Goal: Task Accomplishment & Management: Complete application form

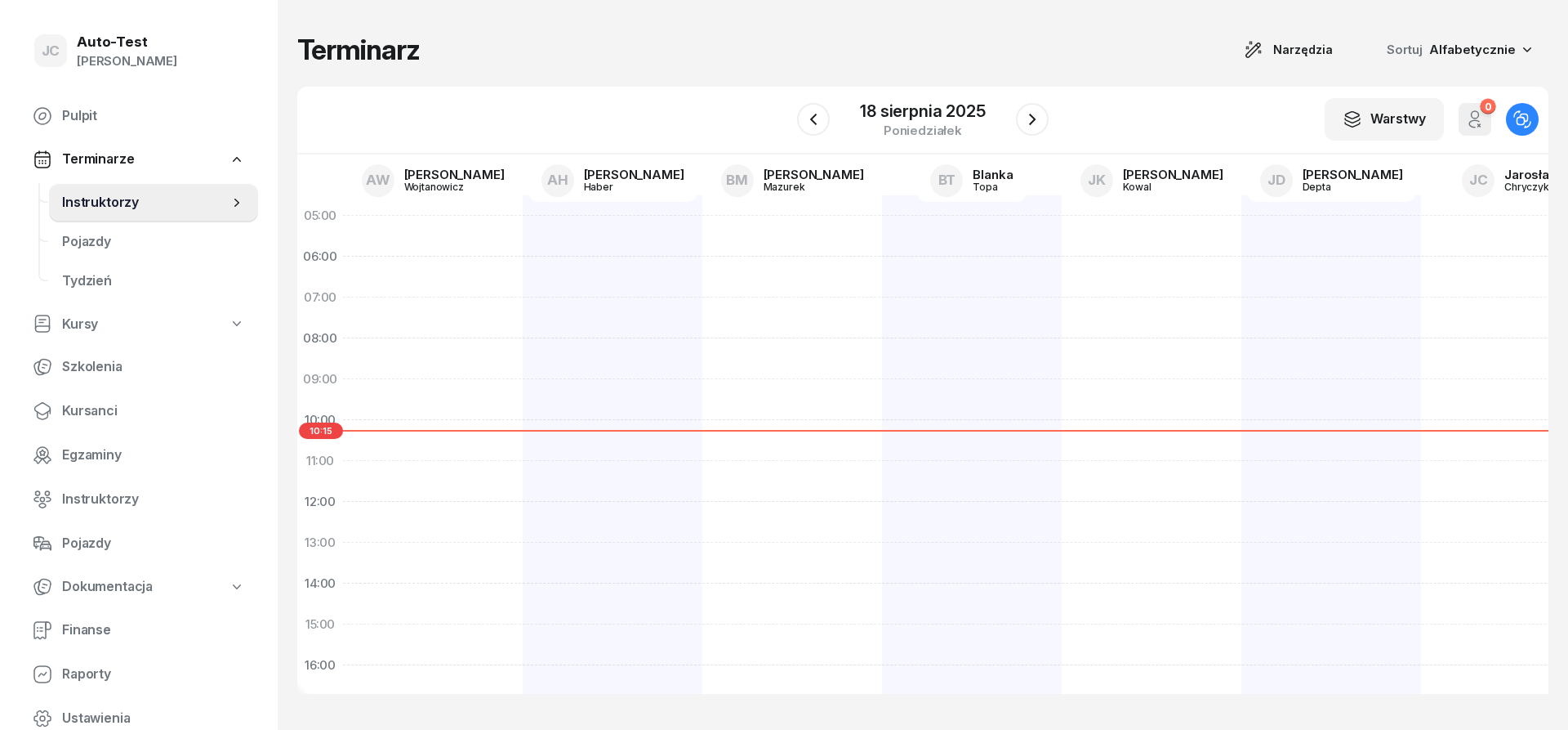
click at [396, 53] on h1 "Terminarz" at bounding box center [358, 50] width 122 height 29
click at [476, 51] on div "Terminarz Narzędzia Sortuj Alfabetycznie" at bounding box center [923, 50] width 1251 height 35
click at [387, 51] on h1 "Terminarz" at bounding box center [358, 50] width 122 height 29
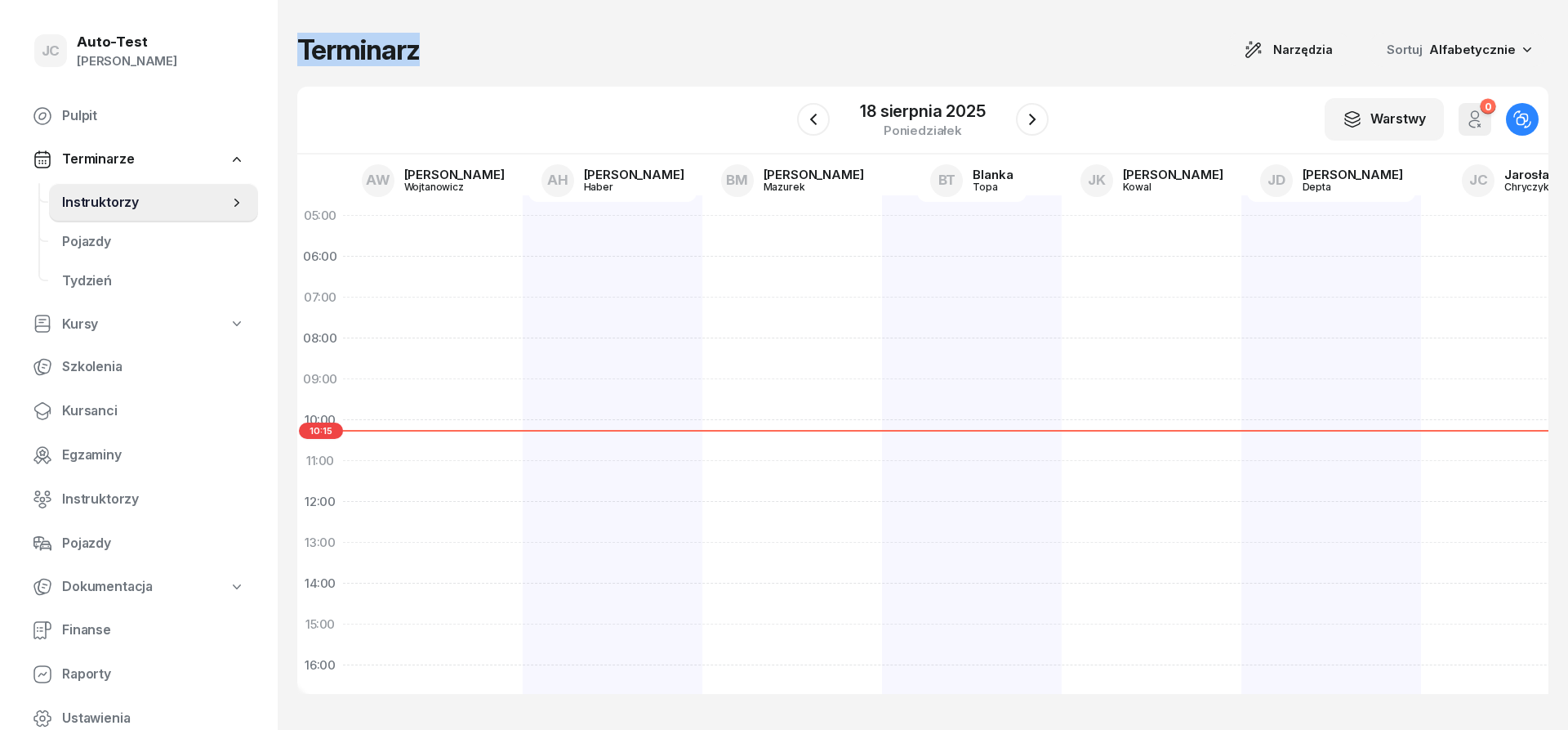
click at [387, 51] on h1 "Terminarz" at bounding box center [358, 50] width 122 height 29
click at [425, 54] on div "Terminarz Narzędzia Sortuj Alfabetycznie" at bounding box center [923, 50] width 1251 height 35
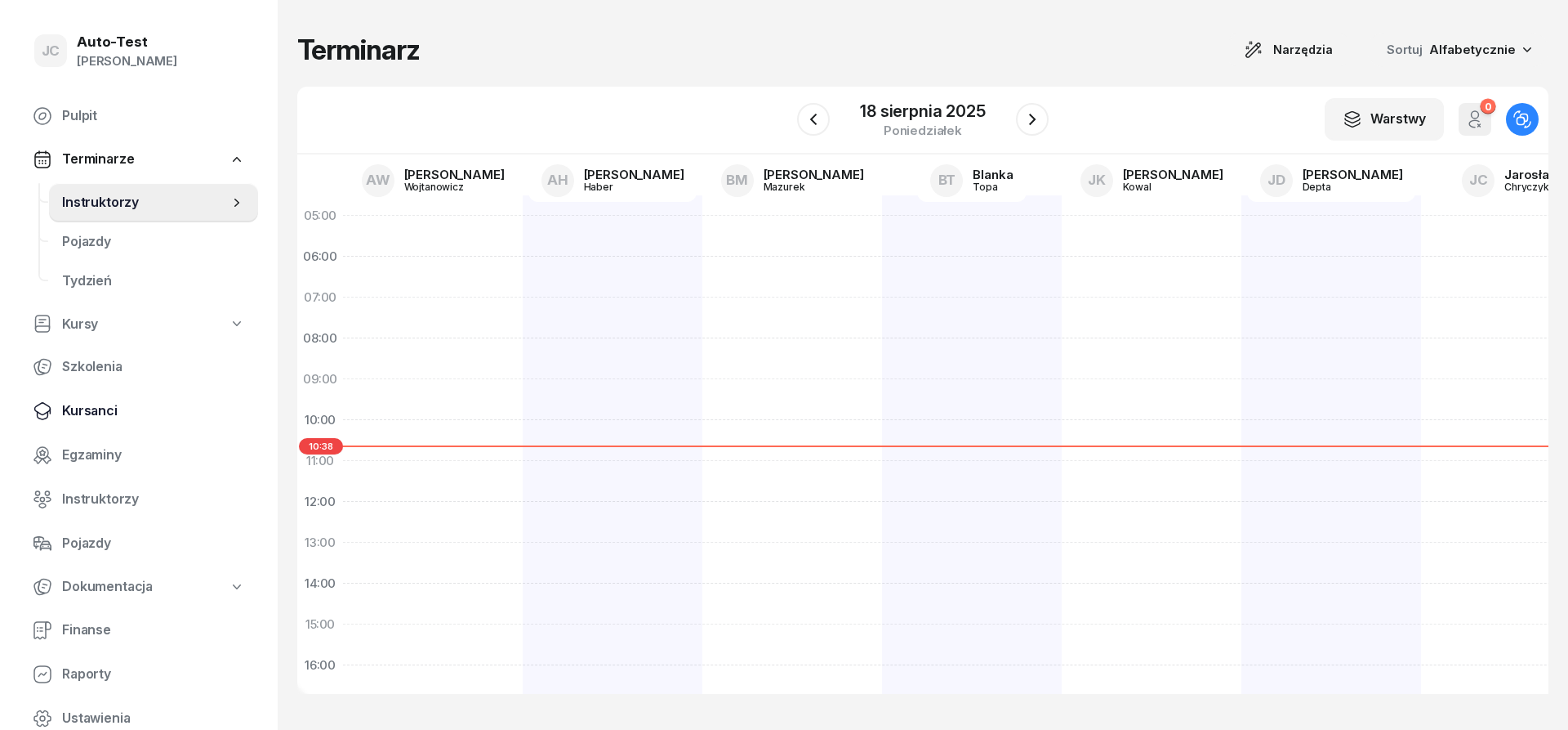
click at [128, 419] on span "Kursanci" at bounding box center [153, 410] width 183 height 21
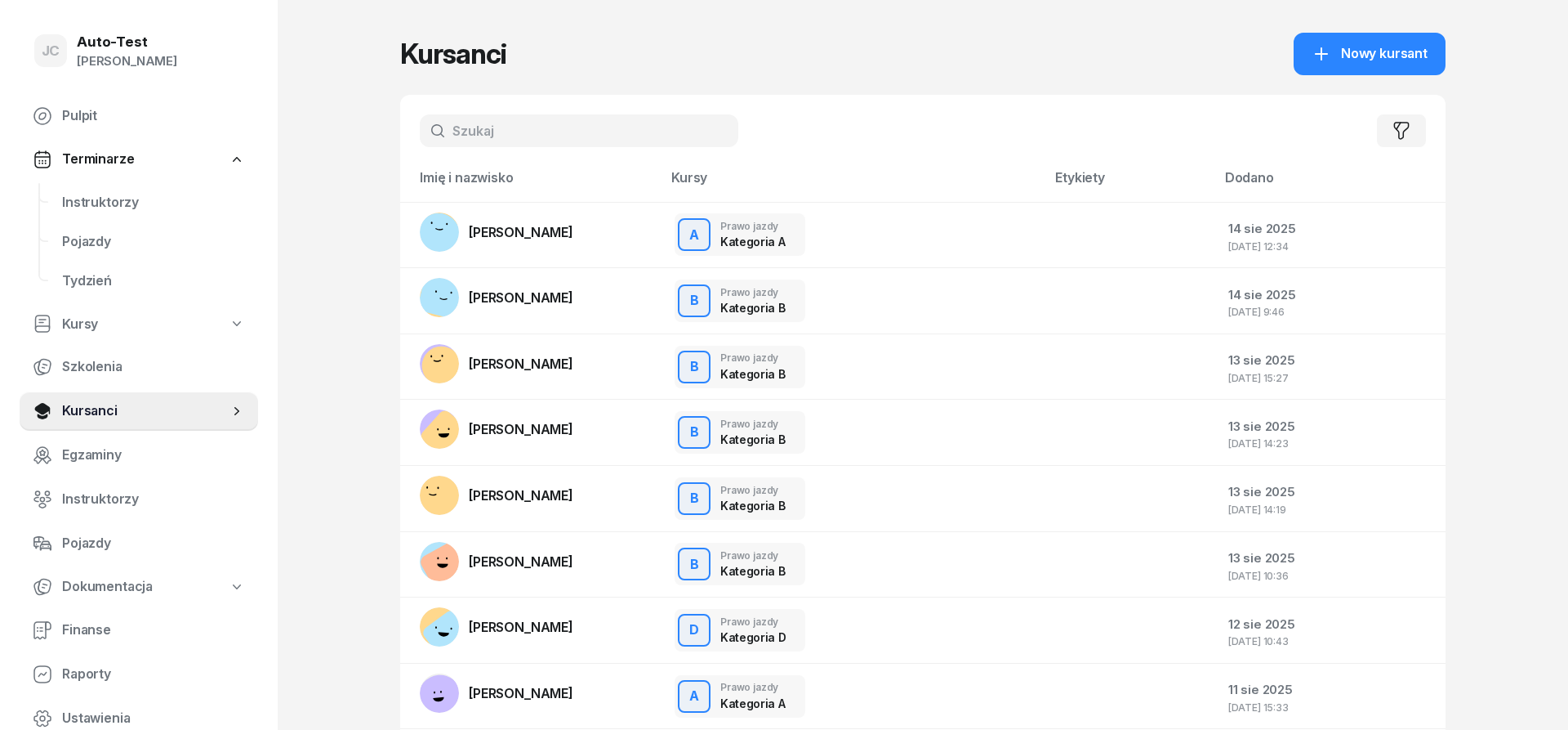
click at [506, 119] on input "text" at bounding box center [579, 131] width 318 height 33
type input "[PERSON_NAME]"
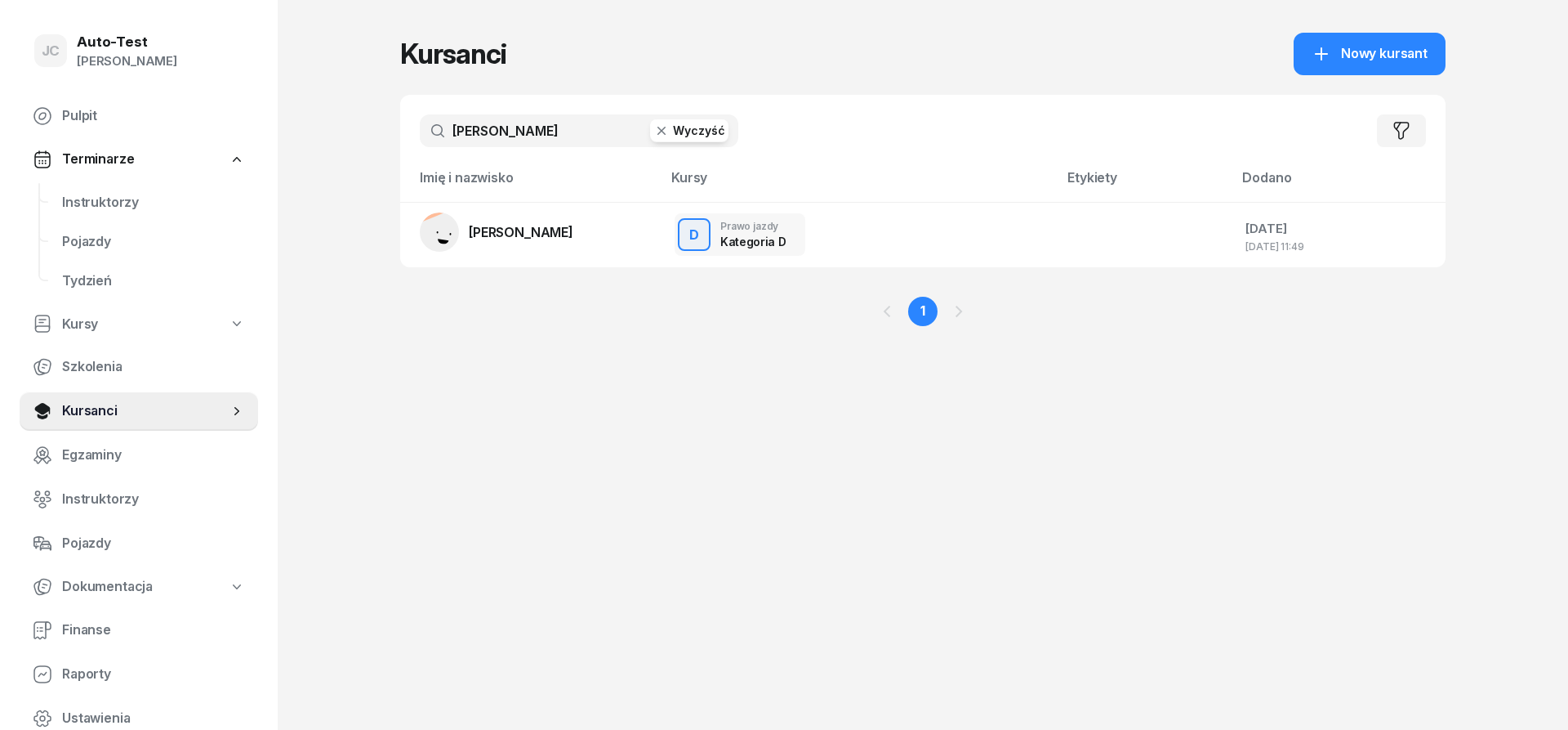
drag, startPoint x: 1325, startPoint y: 53, endPoint x: 1309, endPoint y: 54, distance: 16.0
click at [1325, 56] on icon at bounding box center [1321, 54] width 20 height 20
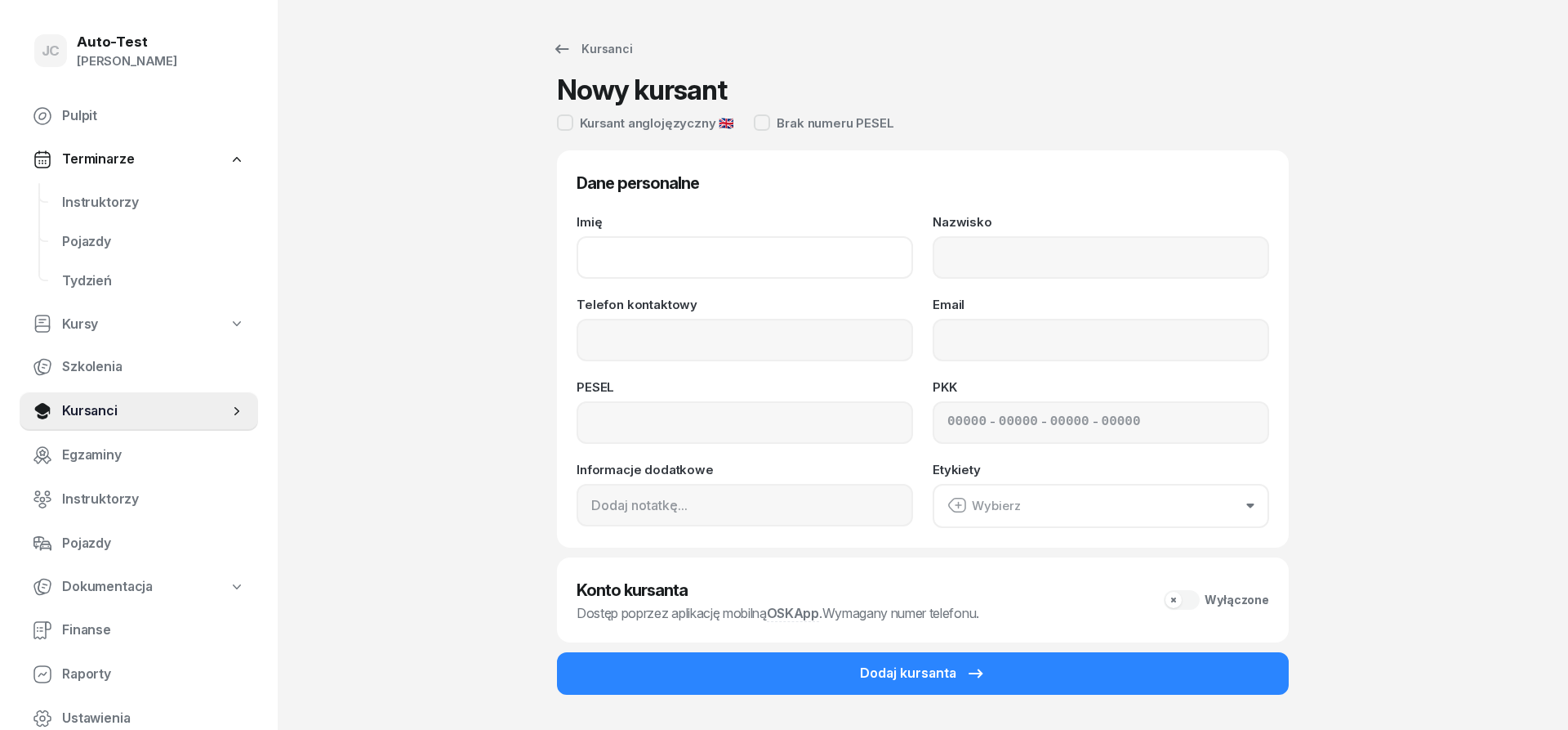
click at [711, 242] on input "Imię" at bounding box center [744, 257] width 337 height 43
type input "[PERSON_NAME]"
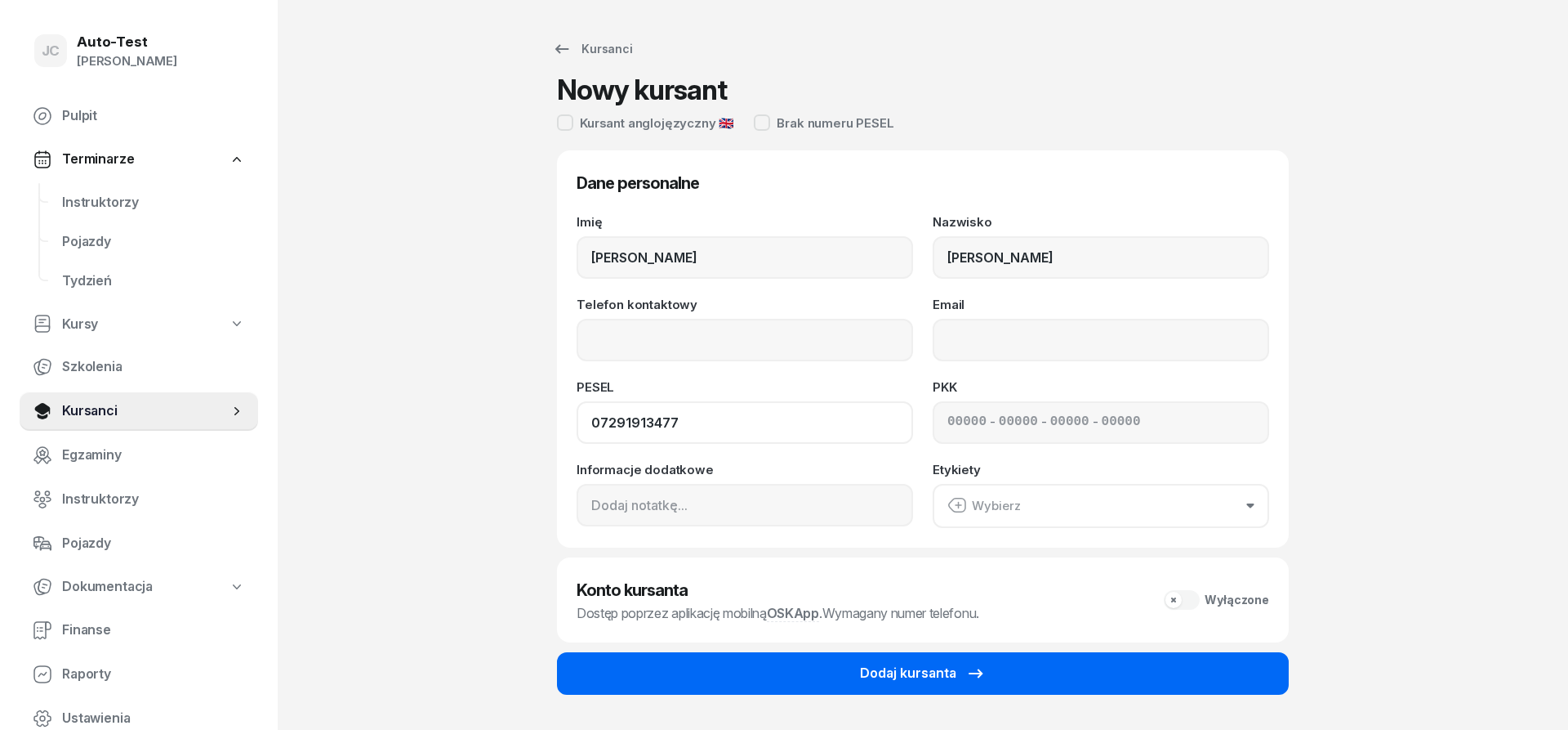
type input "07291913477"
click at [858, 667] on button "Dodaj kursanta" at bounding box center [923, 673] width 731 height 43
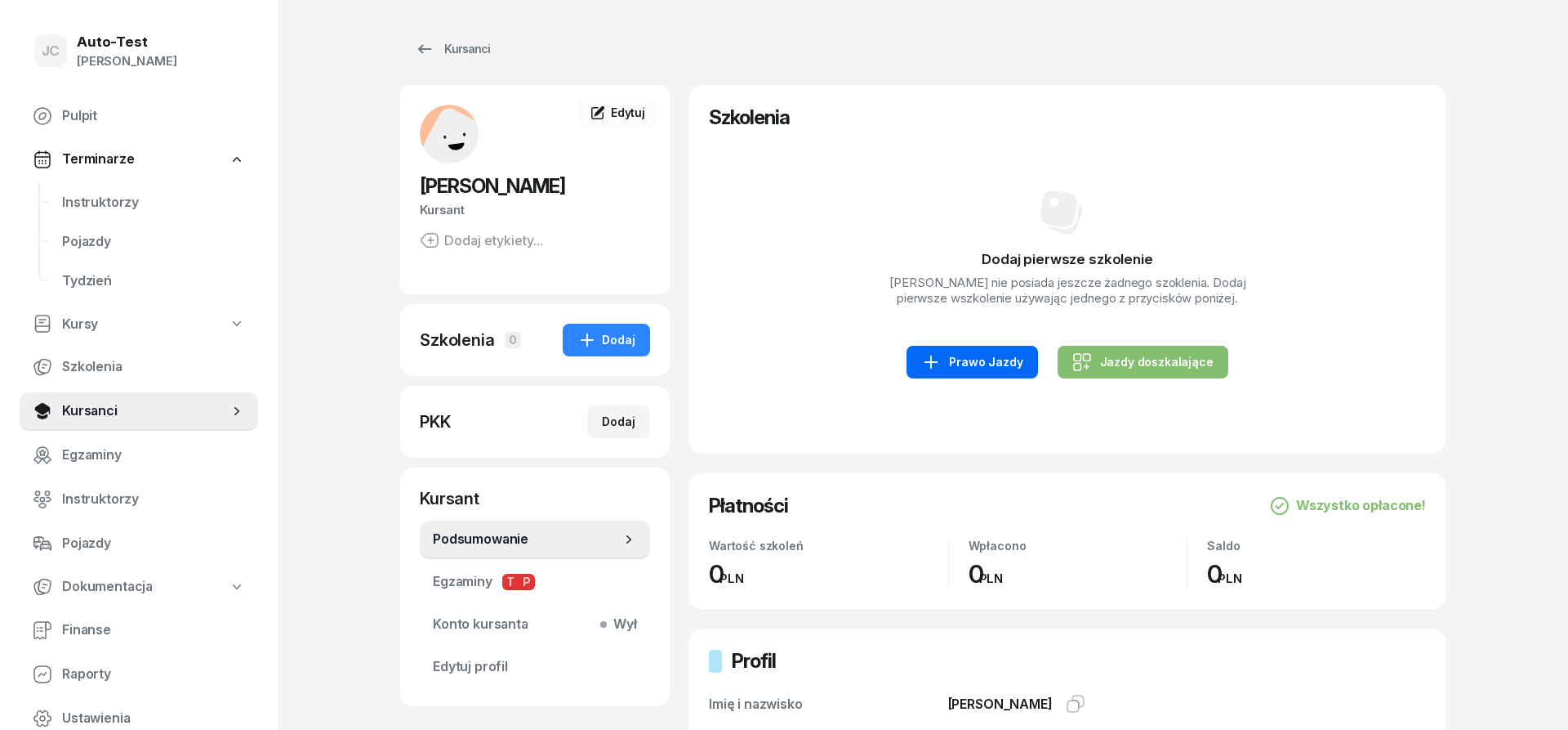
click at [1009, 368] on div "Prawo Jazdy" at bounding box center [972, 362] width 102 height 20
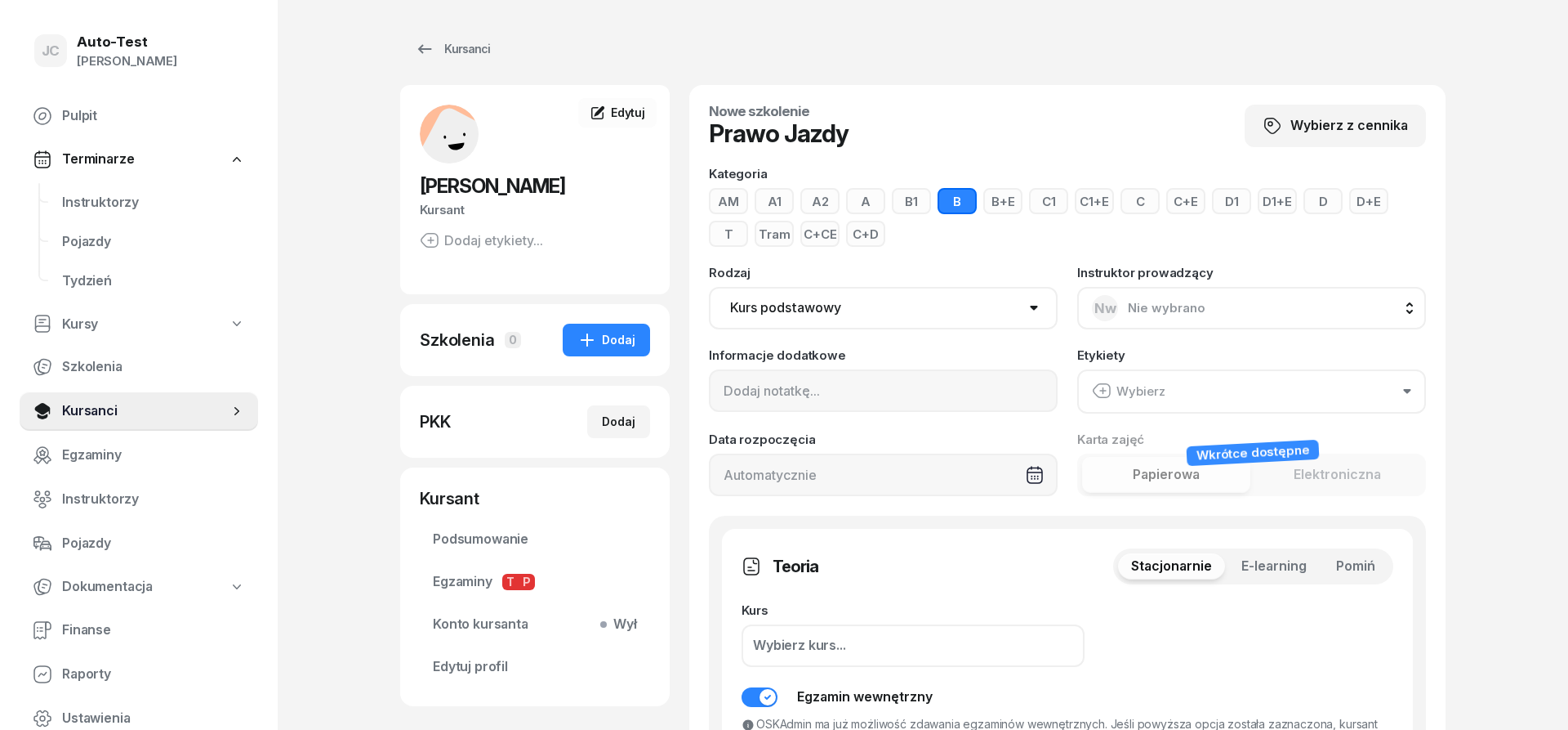
click at [1371, 562] on span "Pomiń" at bounding box center [1355, 566] width 39 height 21
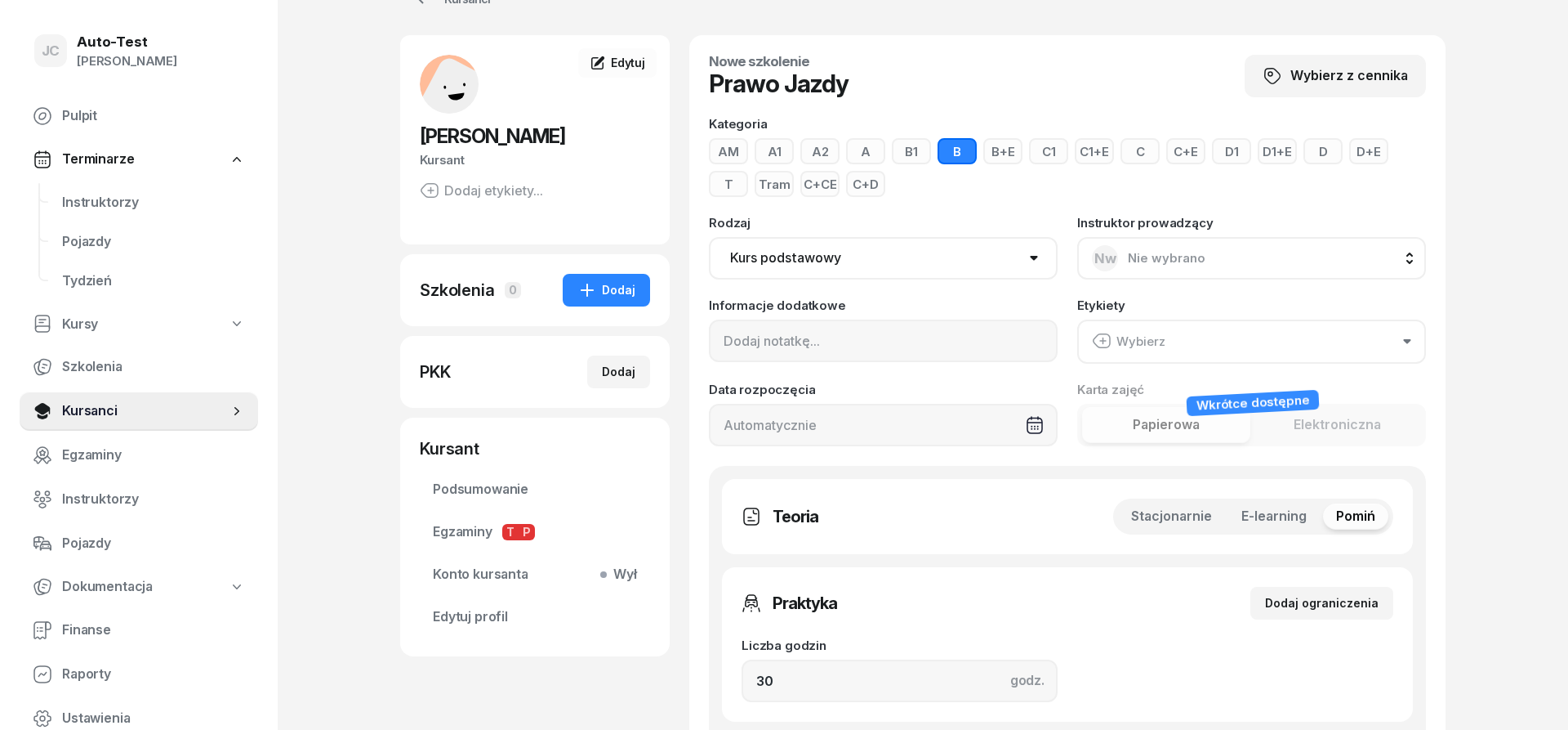
scroll to position [84, 0]
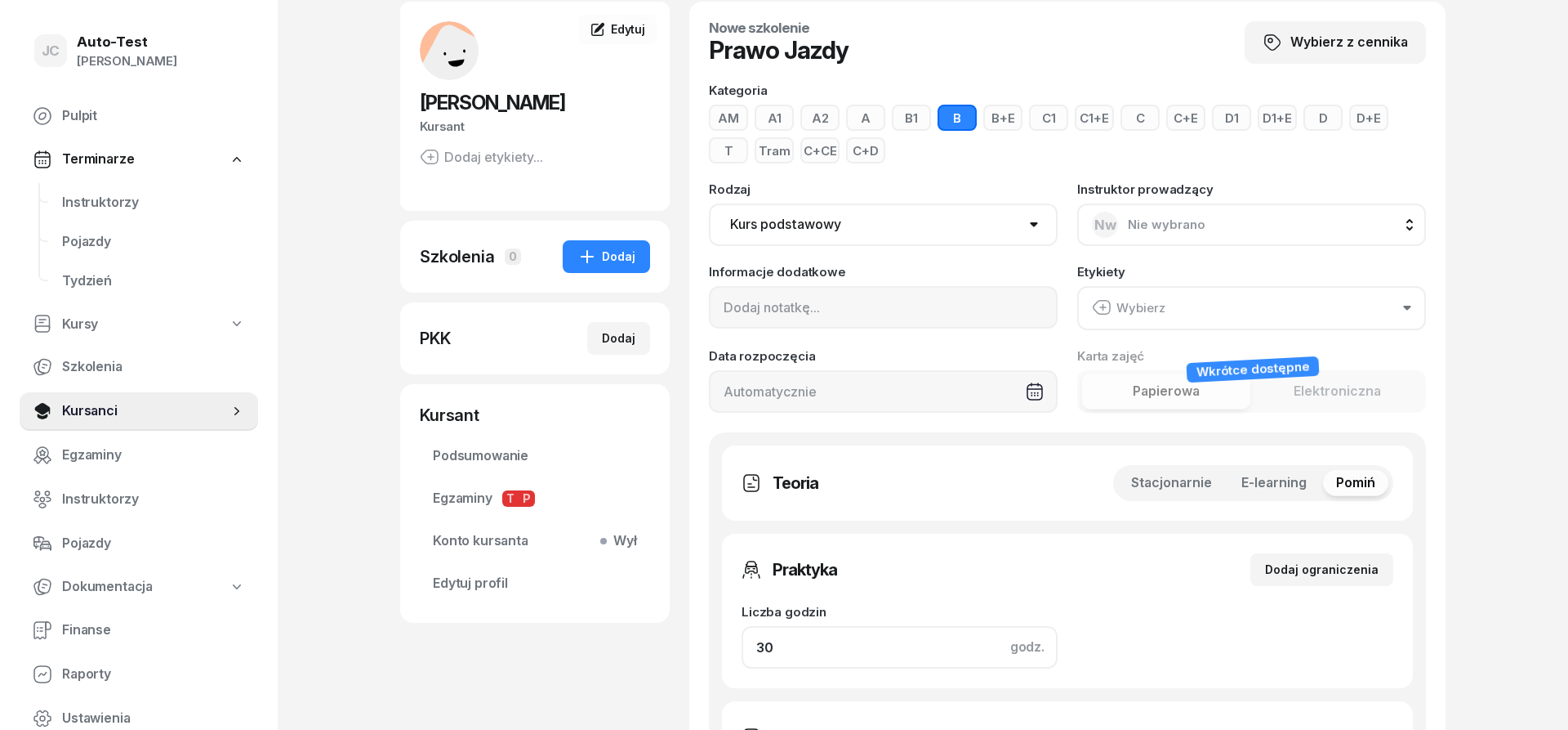
click at [805, 661] on input "30" at bounding box center [899, 646] width 316 height 43
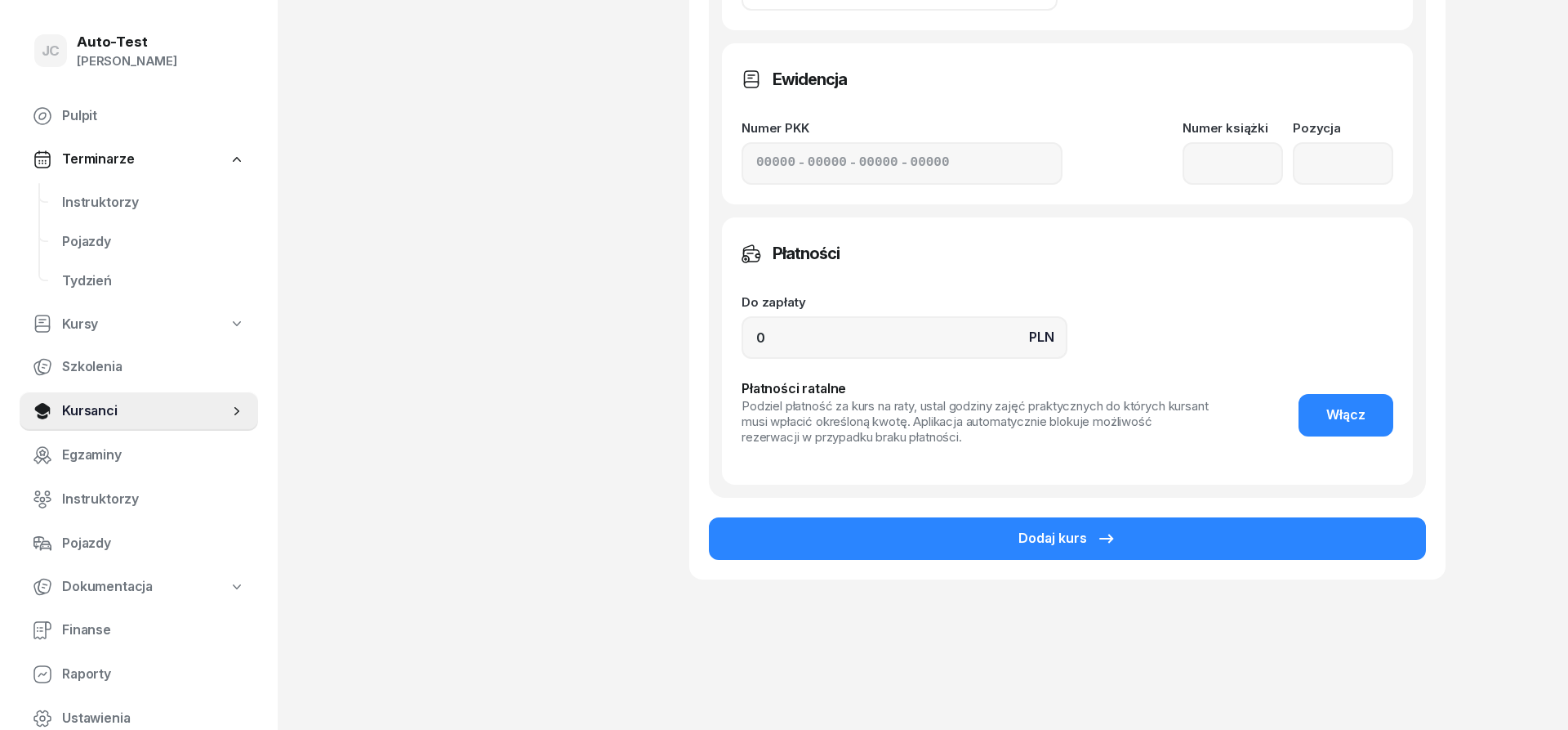
type input "32"
click at [907, 511] on div "Dodaj kurs" at bounding box center [1067, 528] width 717 height 62
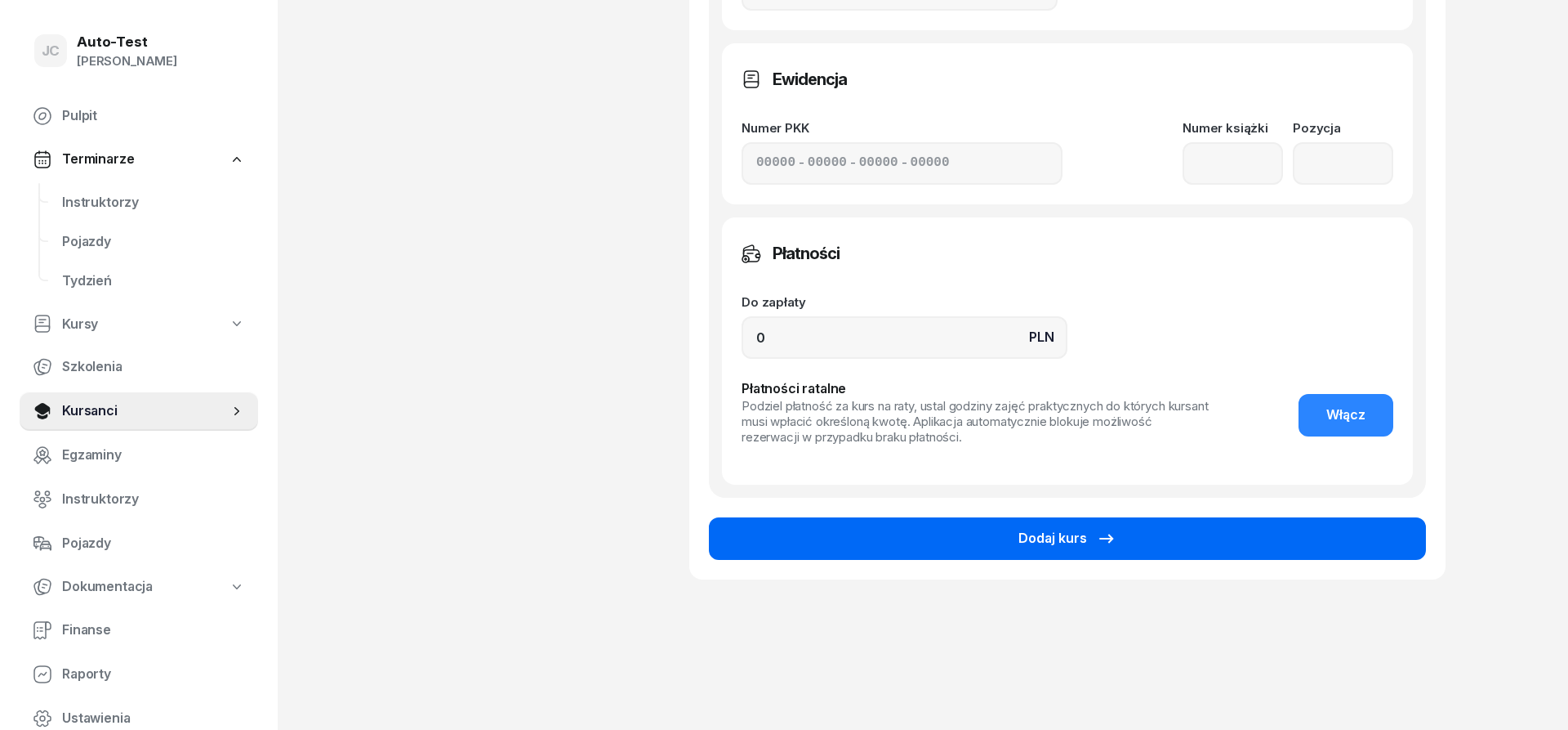
click at [977, 557] on button "Dodaj kurs" at bounding box center [1067, 538] width 717 height 43
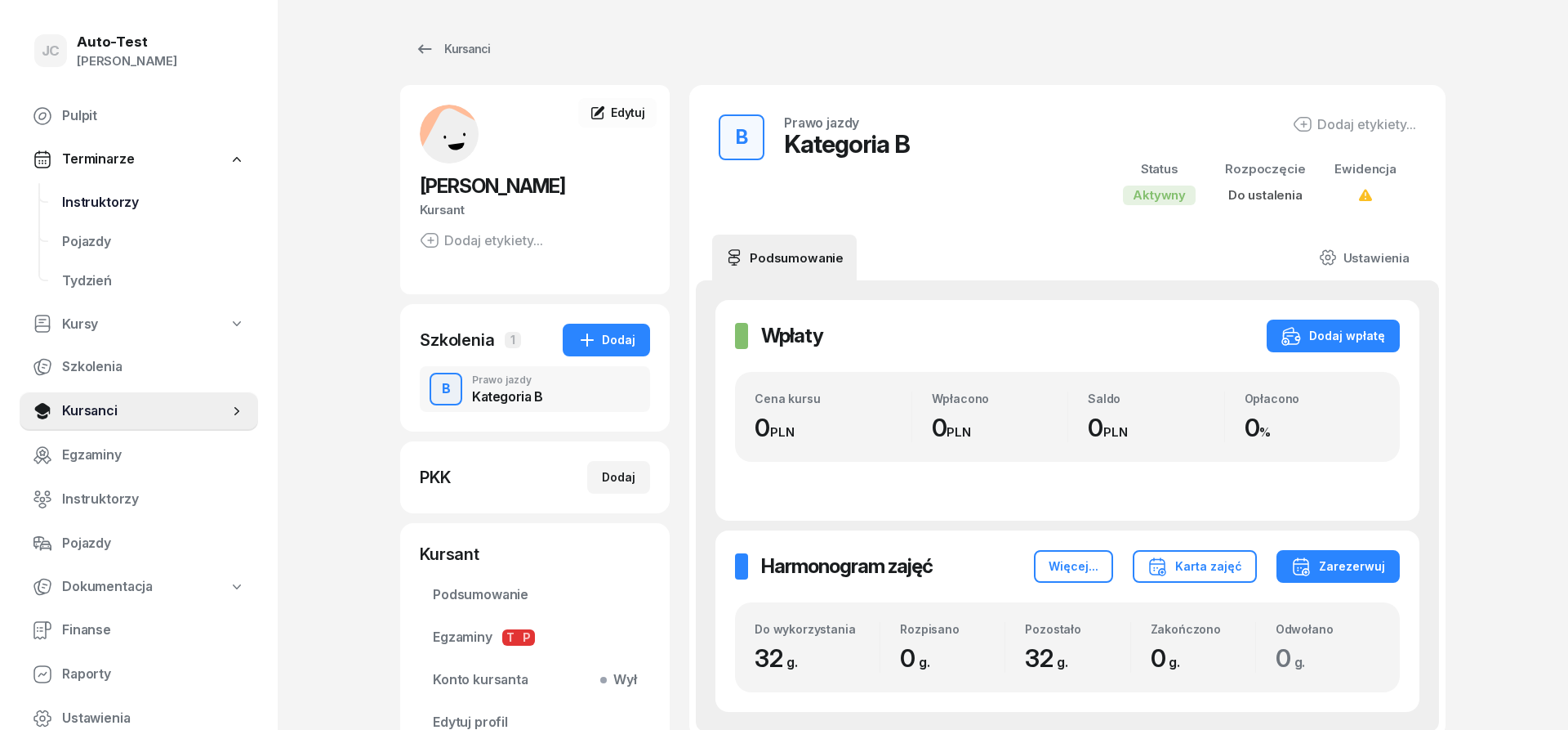
click at [181, 200] on span "Instruktorzy" at bounding box center [153, 202] width 183 height 21
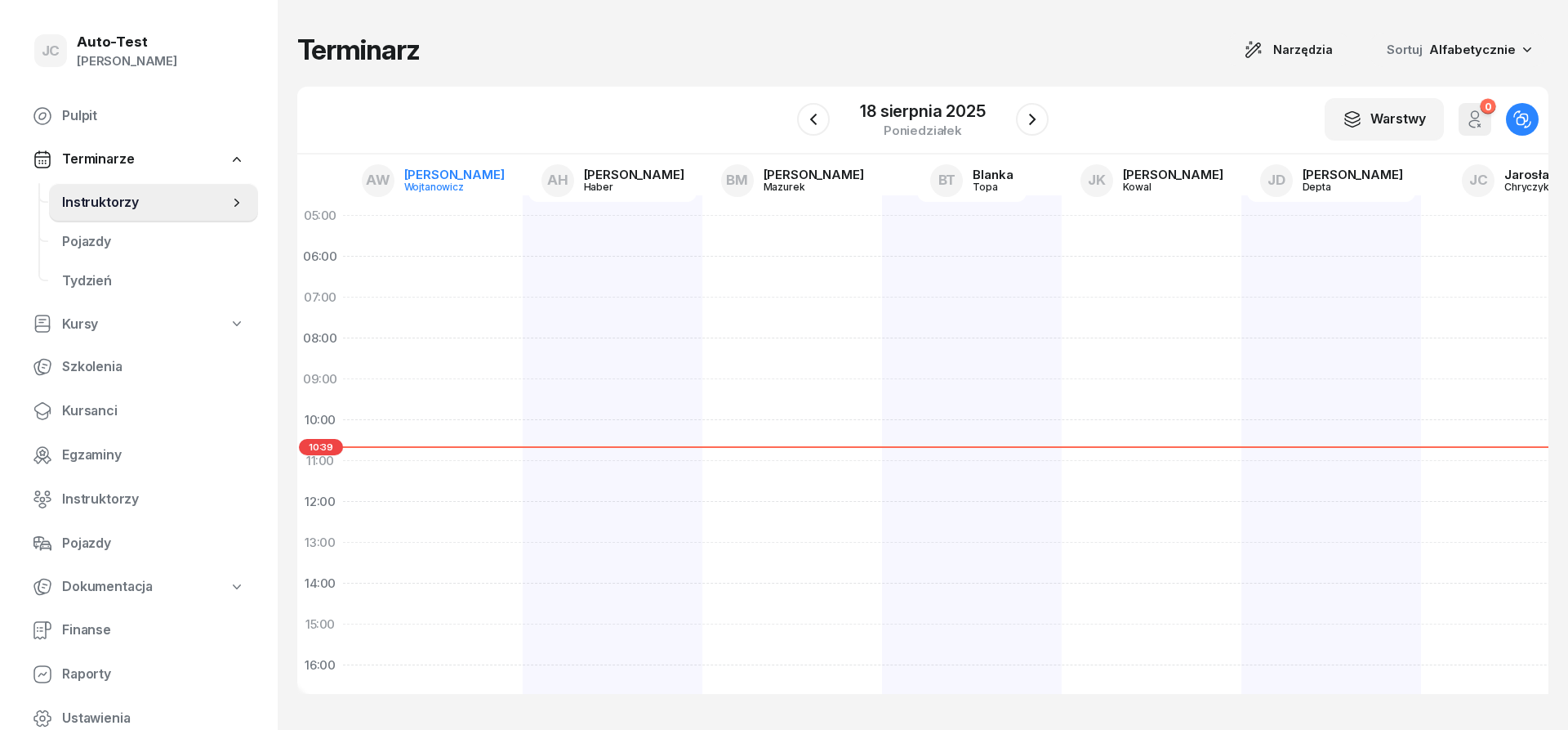
click at [453, 185] on div "Wojtanowicz" at bounding box center [443, 187] width 78 height 11
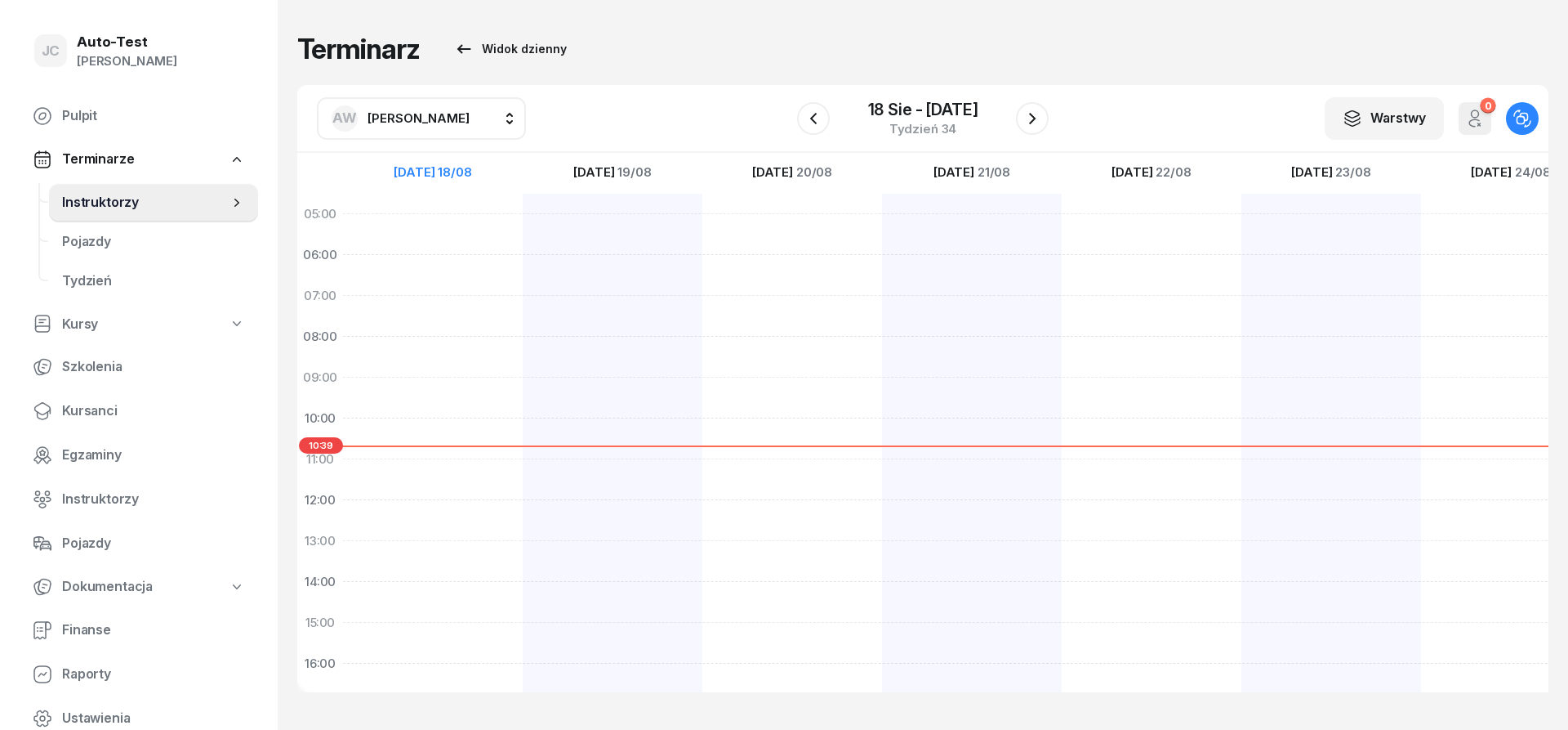
click at [407, 118] on span "[PERSON_NAME]" at bounding box center [418, 117] width 102 height 15
type input "ch"
click at [420, 227] on span "[PERSON_NAME]" at bounding box center [426, 226] width 101 height 21
click at [809, 118] on icon "button" at bounding box center [814, 119] width 20 height 20
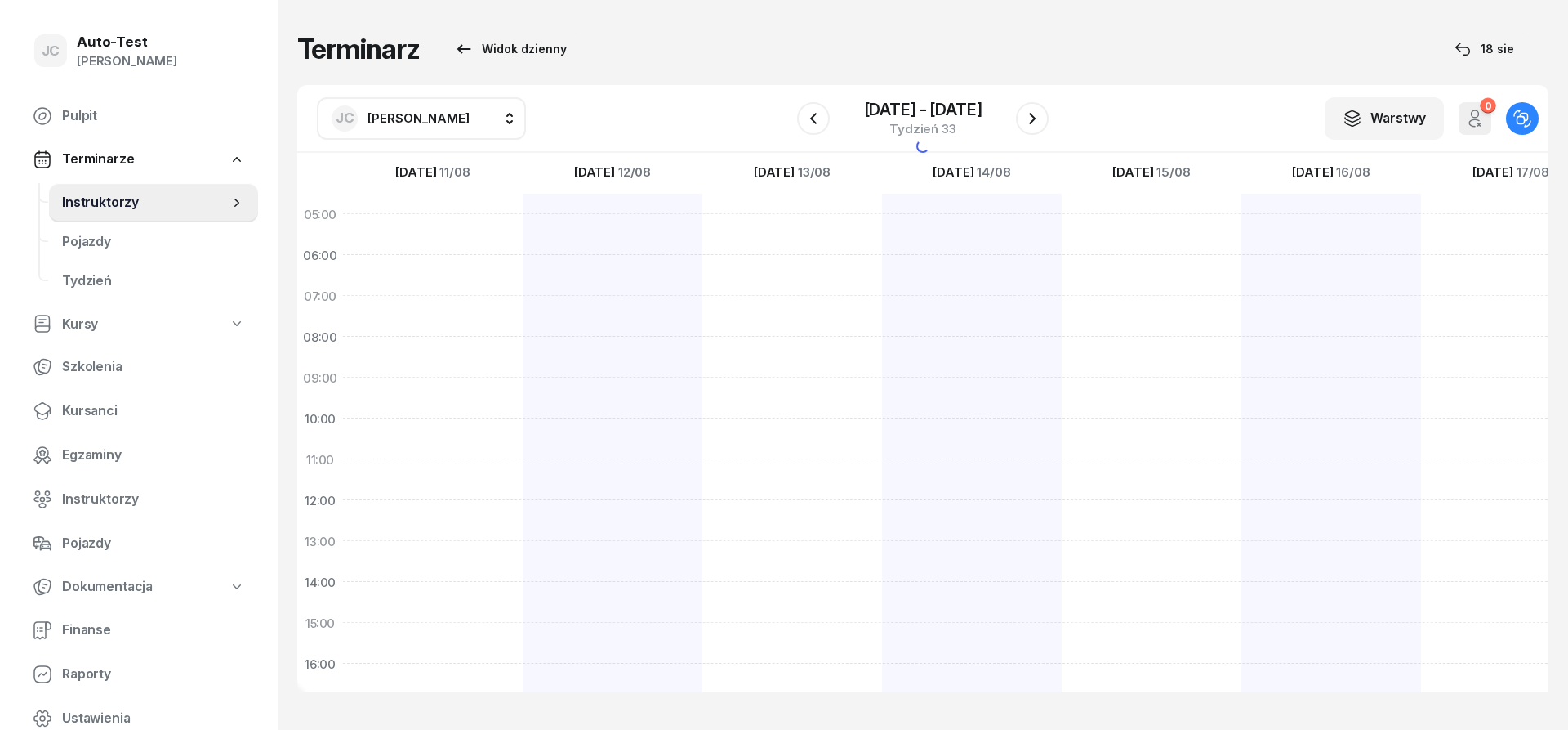
scroll to position [196, 0]
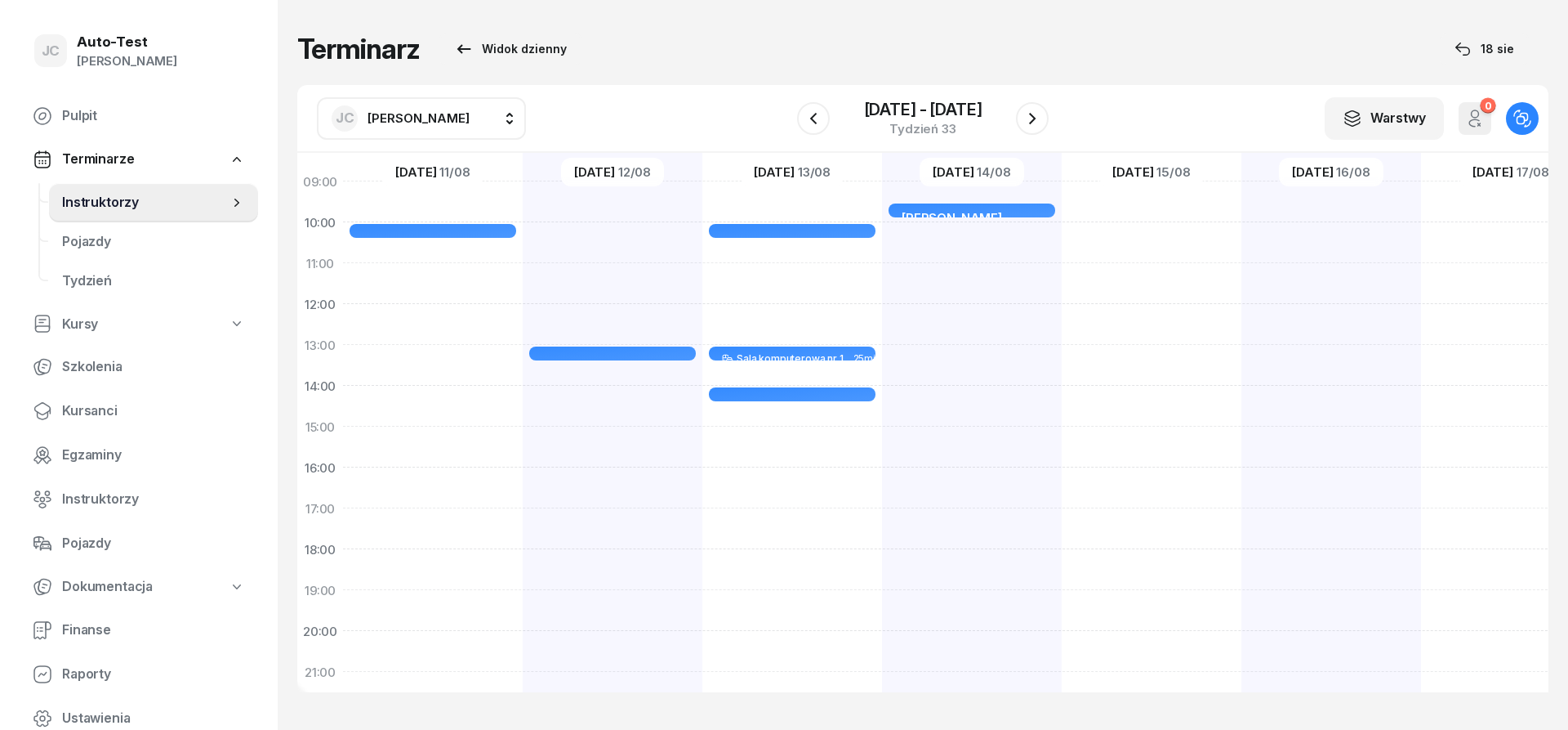
click at [1062, 472] on div "[PERSON_NAME] Sala komputerowa nr 1 25min 09:30 - 09:55" at bounding box center [1152, 406] width 180 height 817
select select "16"
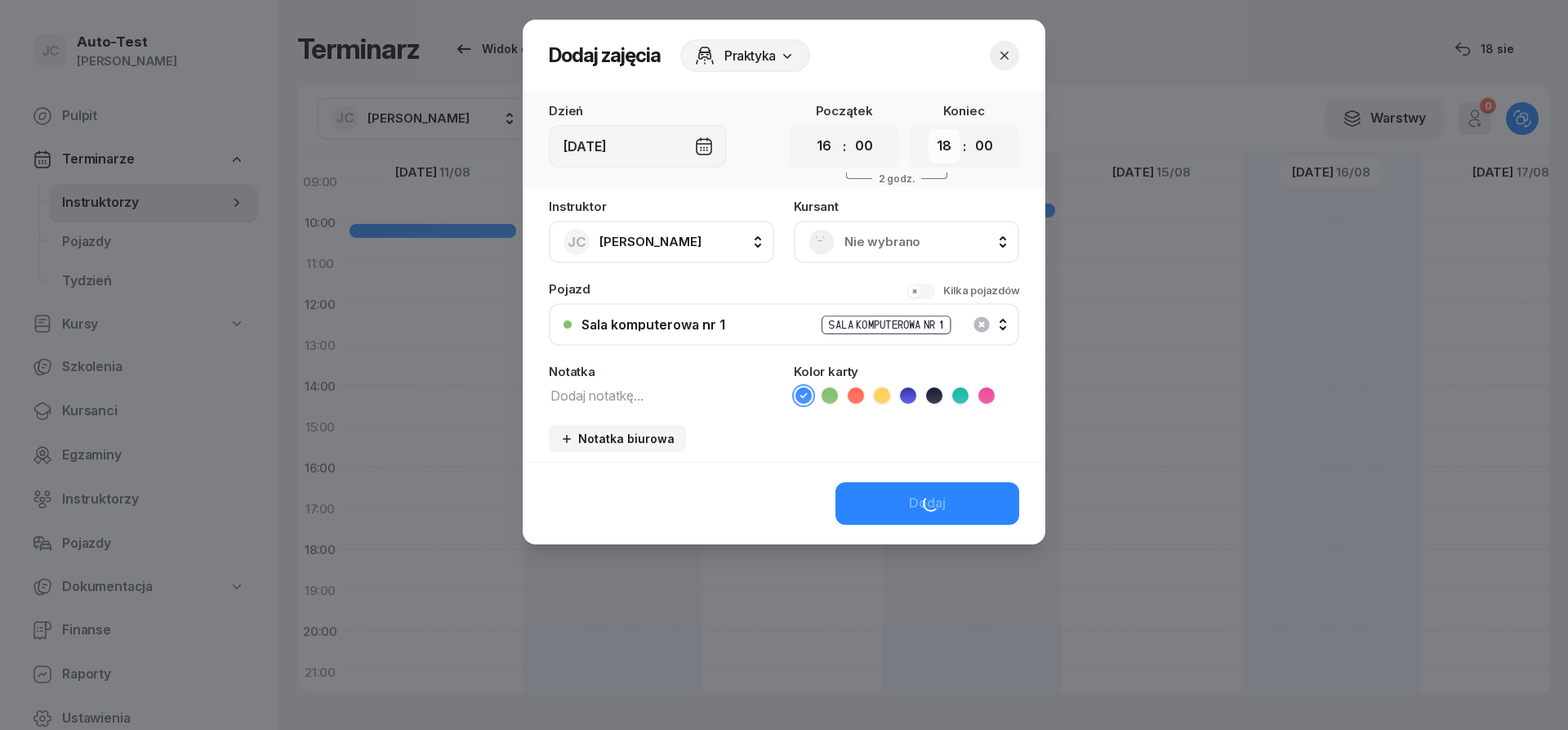
click at [928, 129] on select "00 01 02 03 04 05 06 07 08 09 10 11 12 13 14 15 16 17 18 19 20 21 22 23" at bounding box center [944, 146] width 31 height 35
select select "16"
click option "16" at bounding box center [0, 0] width 0 height 0
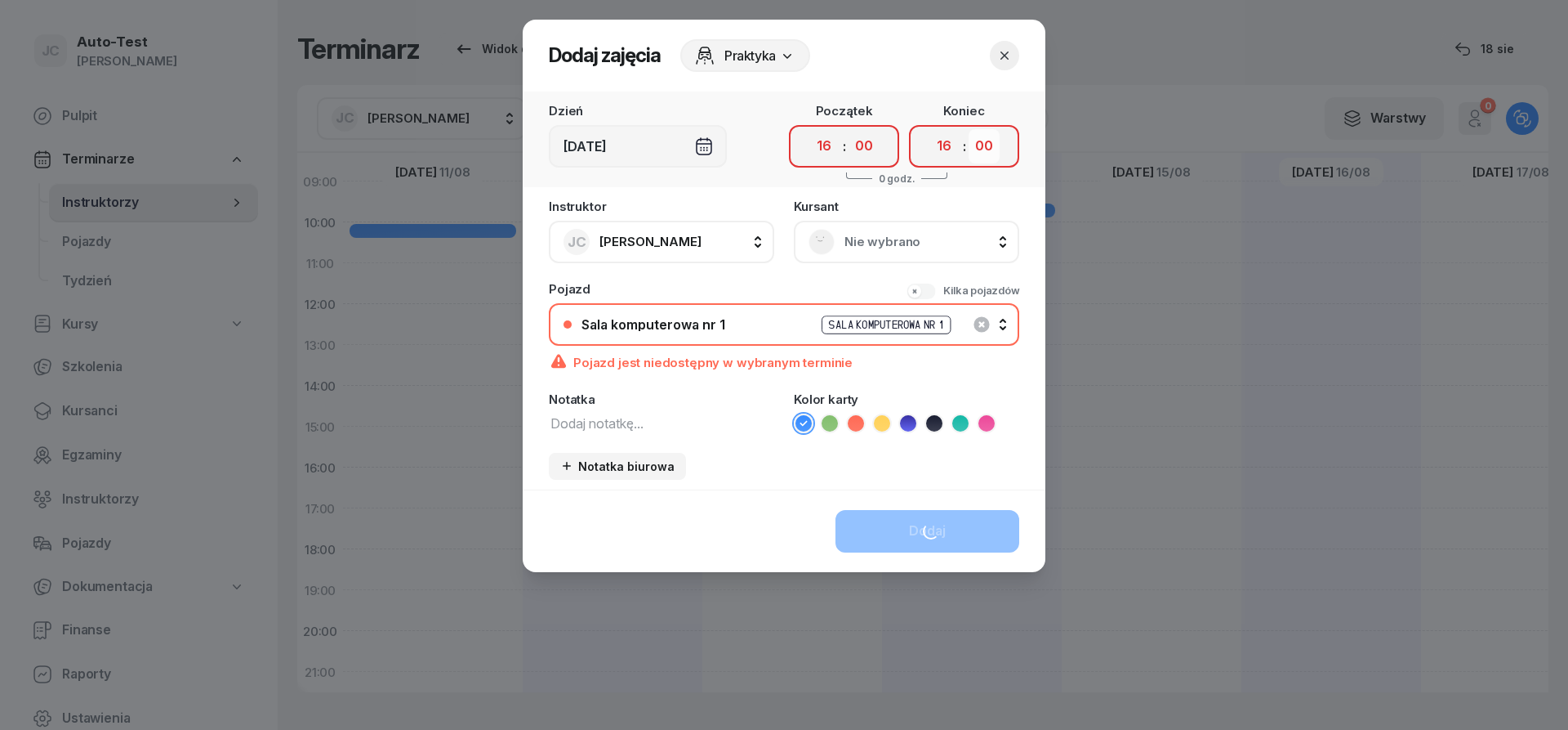
click at [968, 129] on select "00 05 10 15 20 25 30 35 40 45 50 55" at bounding box center [984, 146] width 31 height 35
select select "25"
click option "25" at bounding box center [0, 0] width 0 height 0
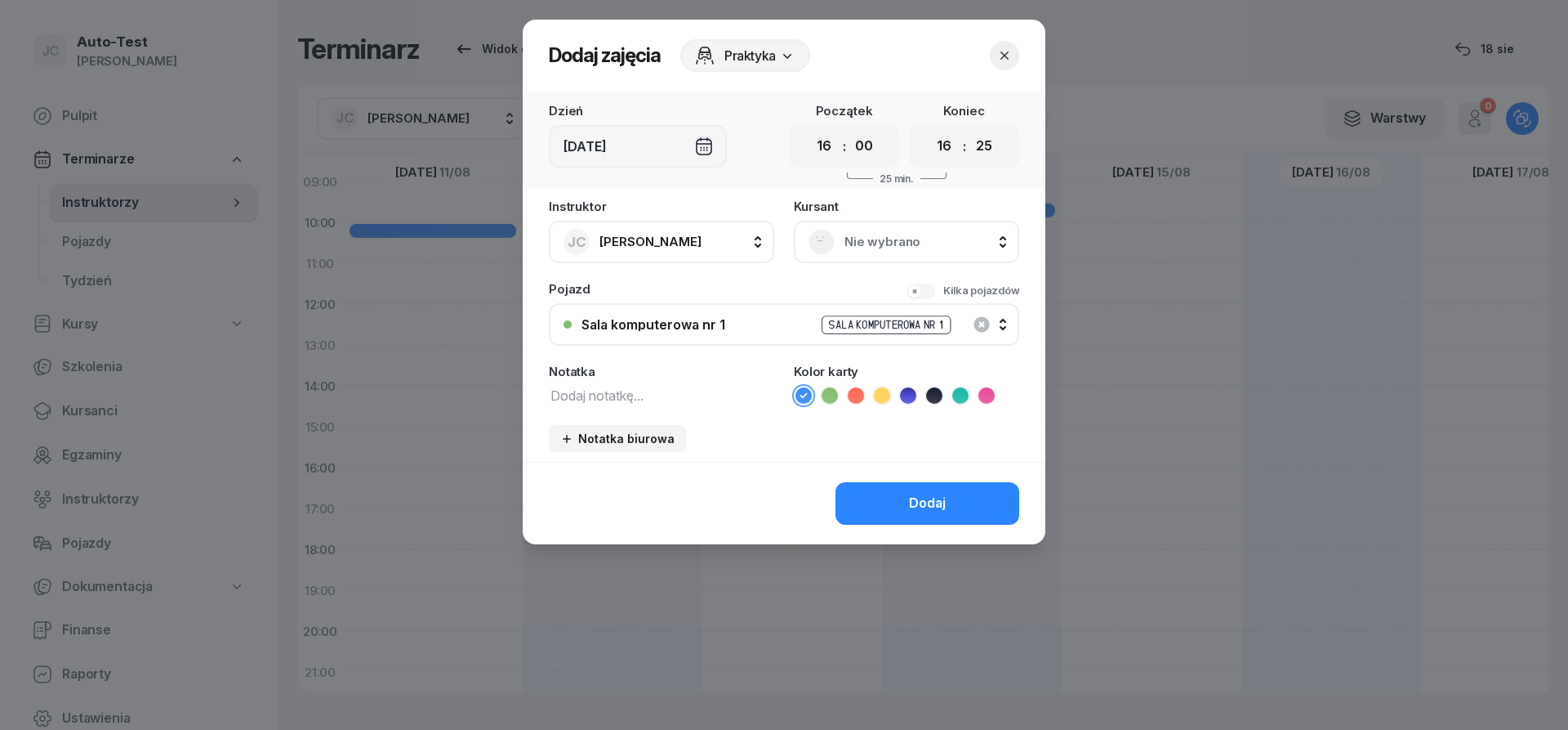
click at [877, 244] on span "Nie wybrano" at bounding box center [925, 242] width 160 height 21
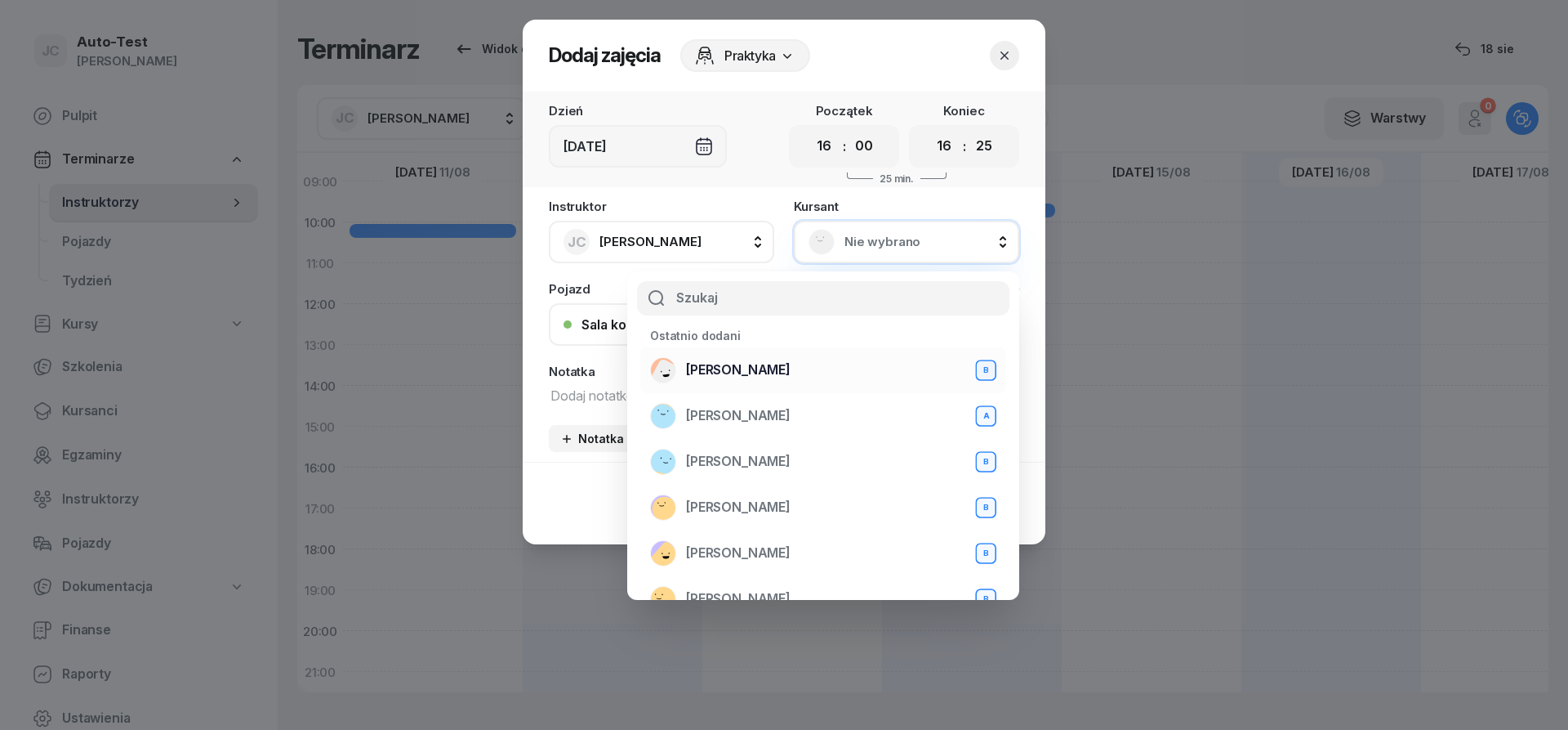
click at [771, 377] on span "[PERSON_NAME]" at bounding box center [738, 370] width 104 height 21
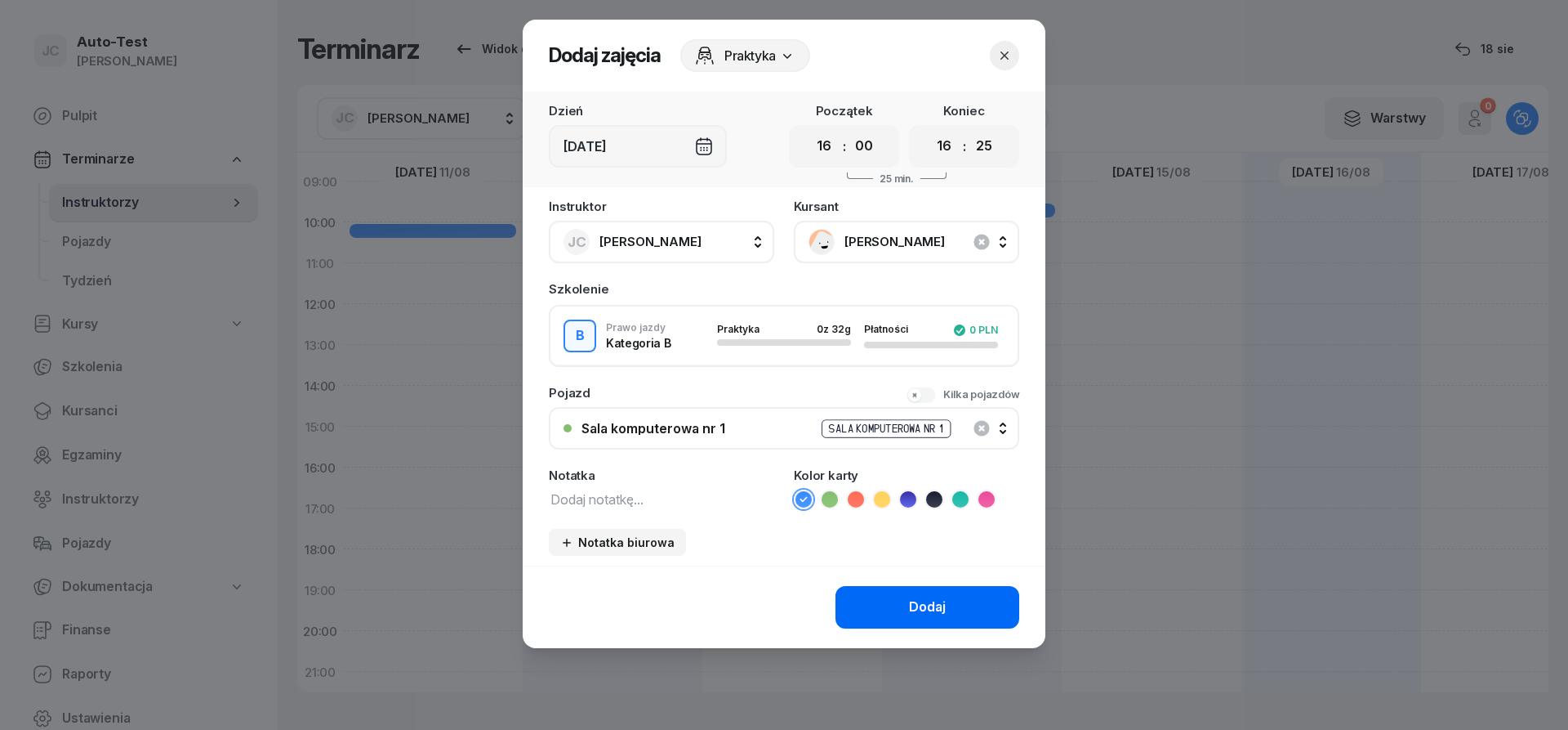
click at [909, 605] on button "Dodaj" at bounding box center [927, 607] width 183 height 43
